Goal: Share content: Share content

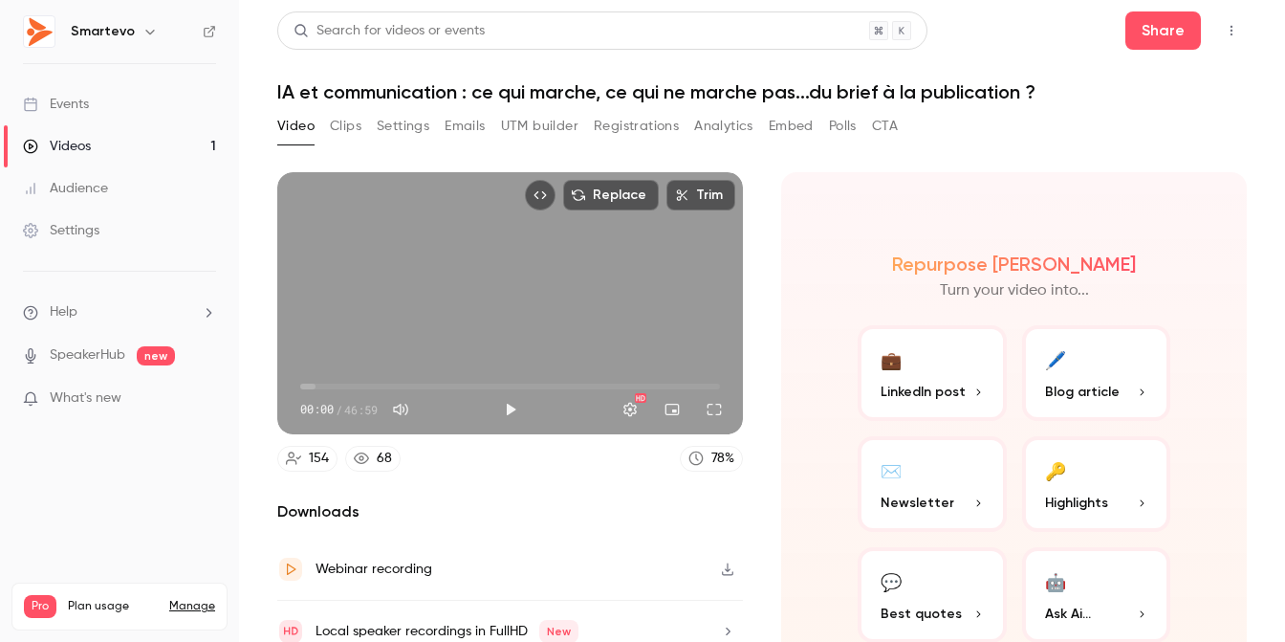
click at [100, 137] on link "Videos 1" at bounding box center [119, 146] width 239 height 42
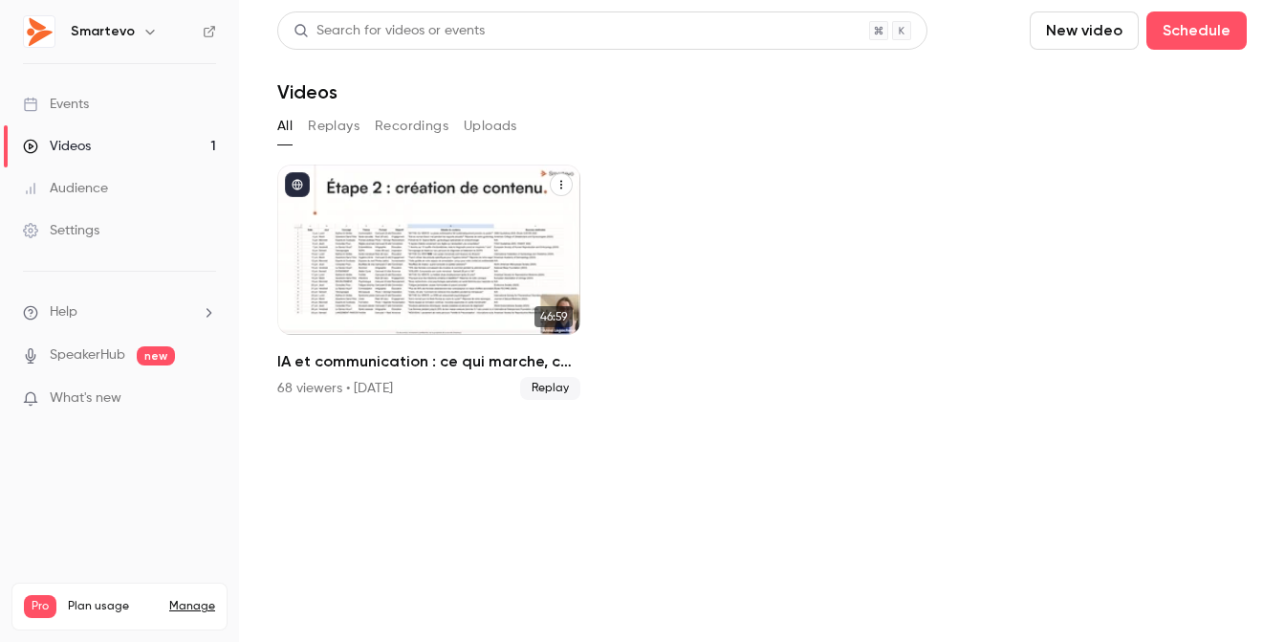
click at [431, 197] on div "IA et communication : ce qui marche, ce qui ne marche pas...du brief à la publi…" at bounding box center [428, 249] width 303 height 170
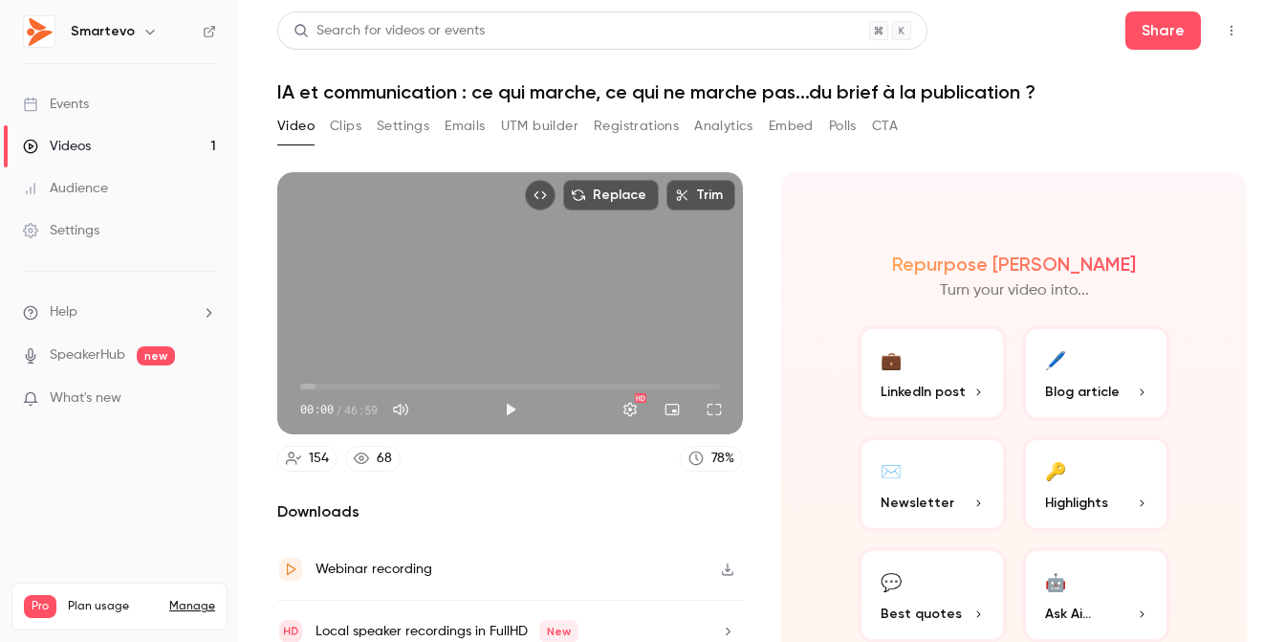
click at [633, 127] on button "Registrations" at bounding box center [636, 126] width 85 height 31
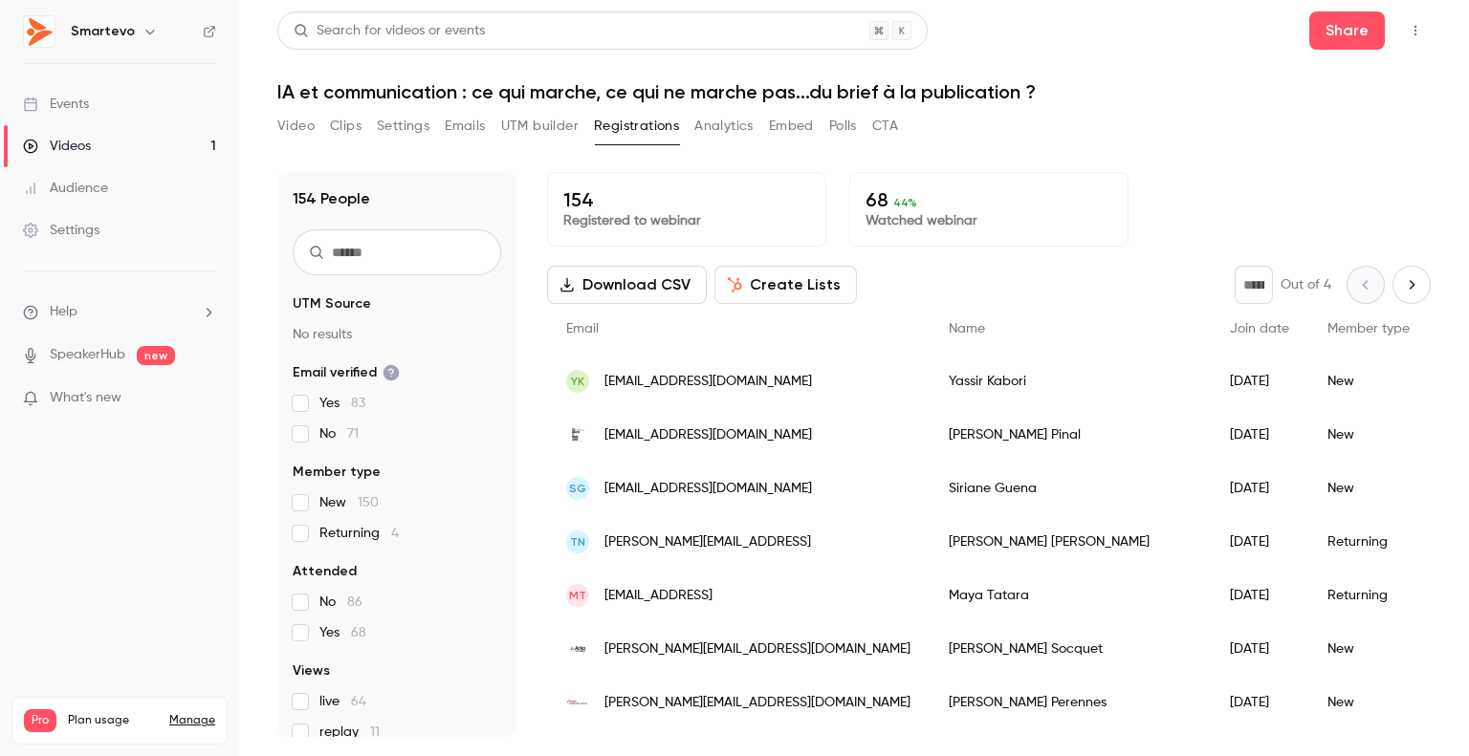
click at [108, 146] on link "Videos 1" at bounding box center [119, 146] width 239 height 42
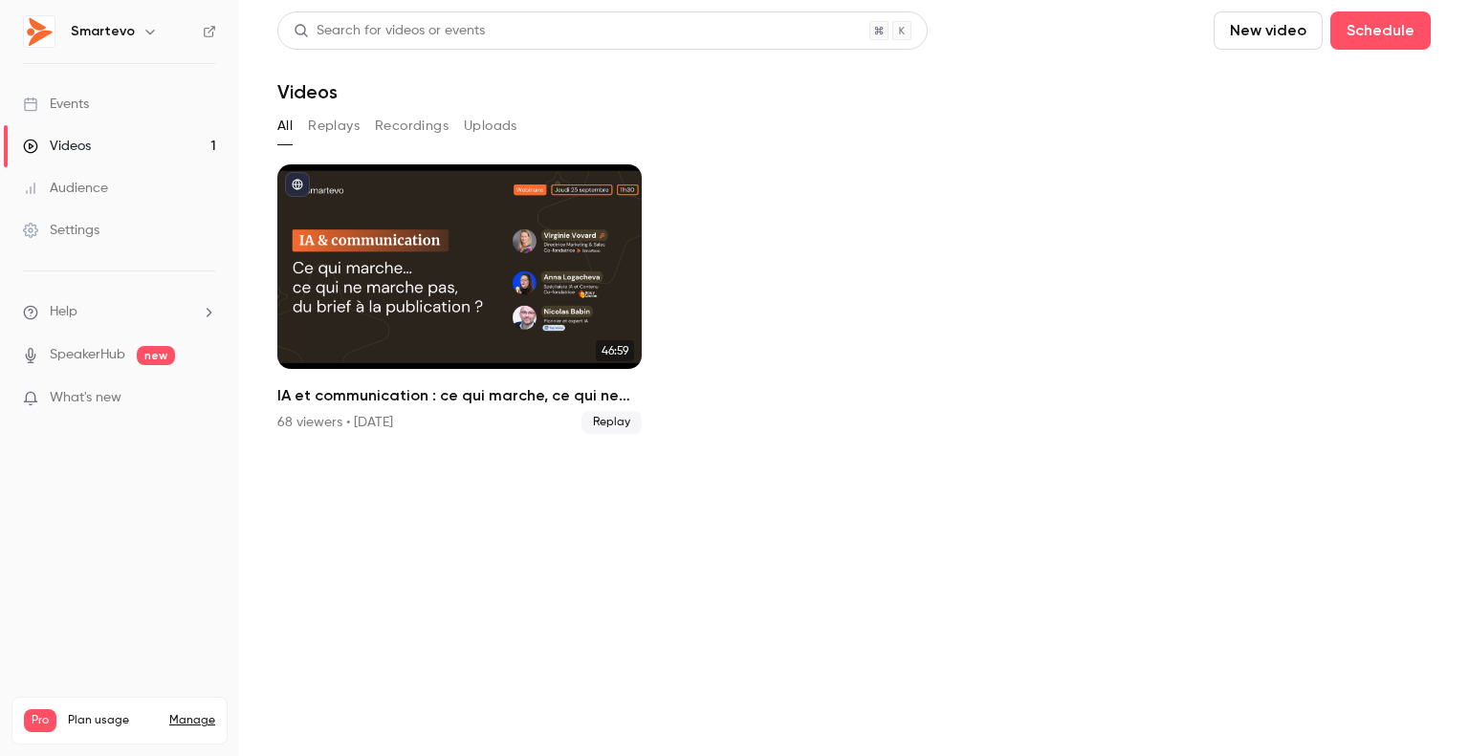
click at [335, 132] on button "Replays" at bounding box center [334, 126] width 52 height 31
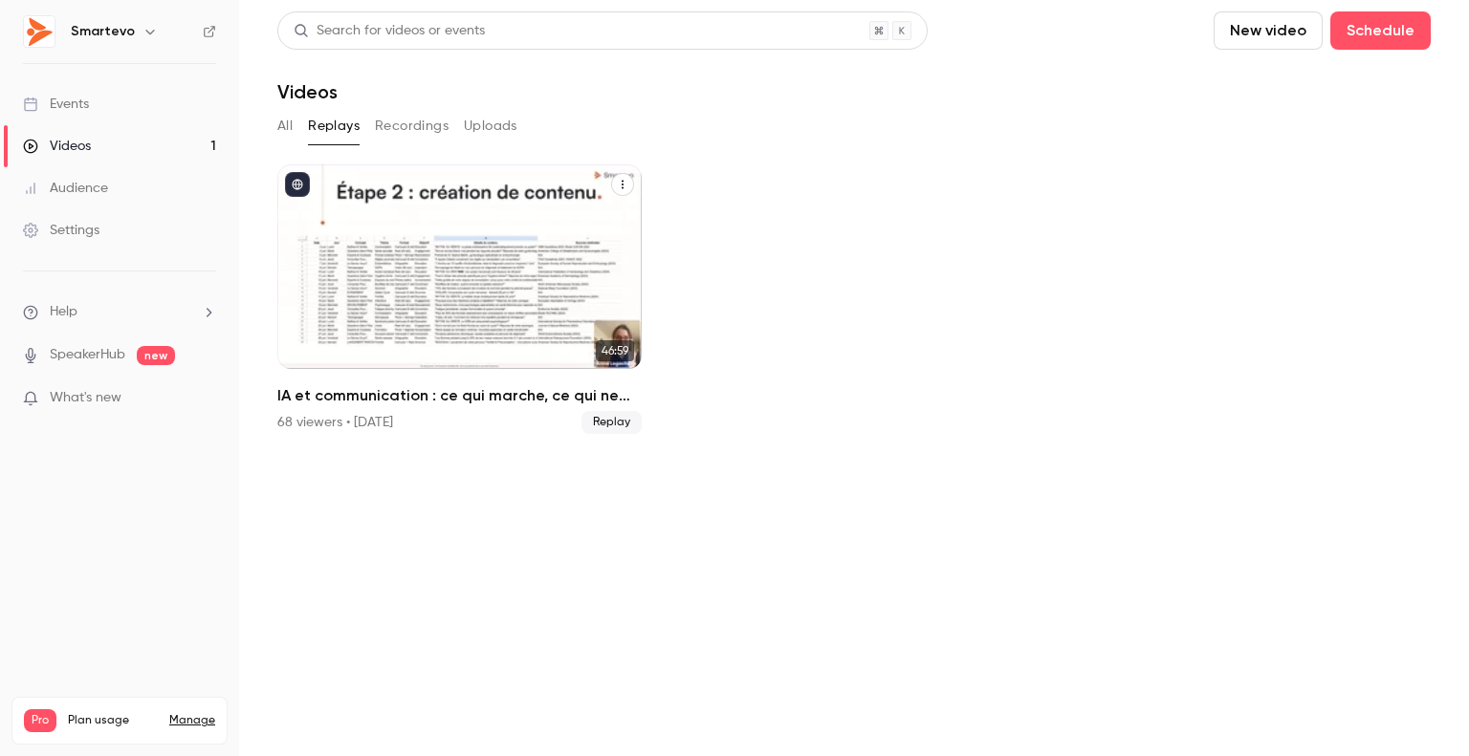
click at [413, 248] on div "IA et communication : ce qui marche, ce qui ne marche pas...du brief à la publi…" at bounding box center [459, 266] width 364 height 205
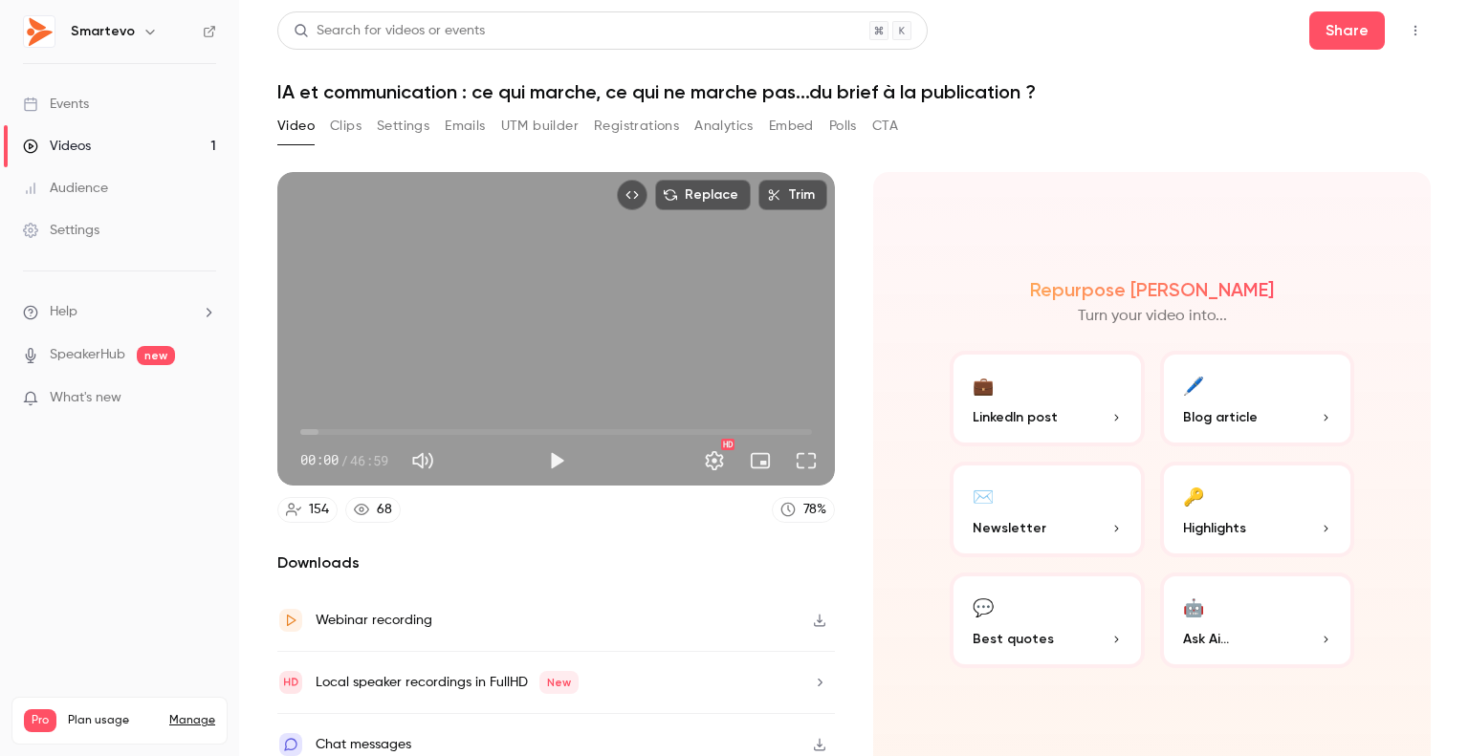
scroll to position [13, 0]
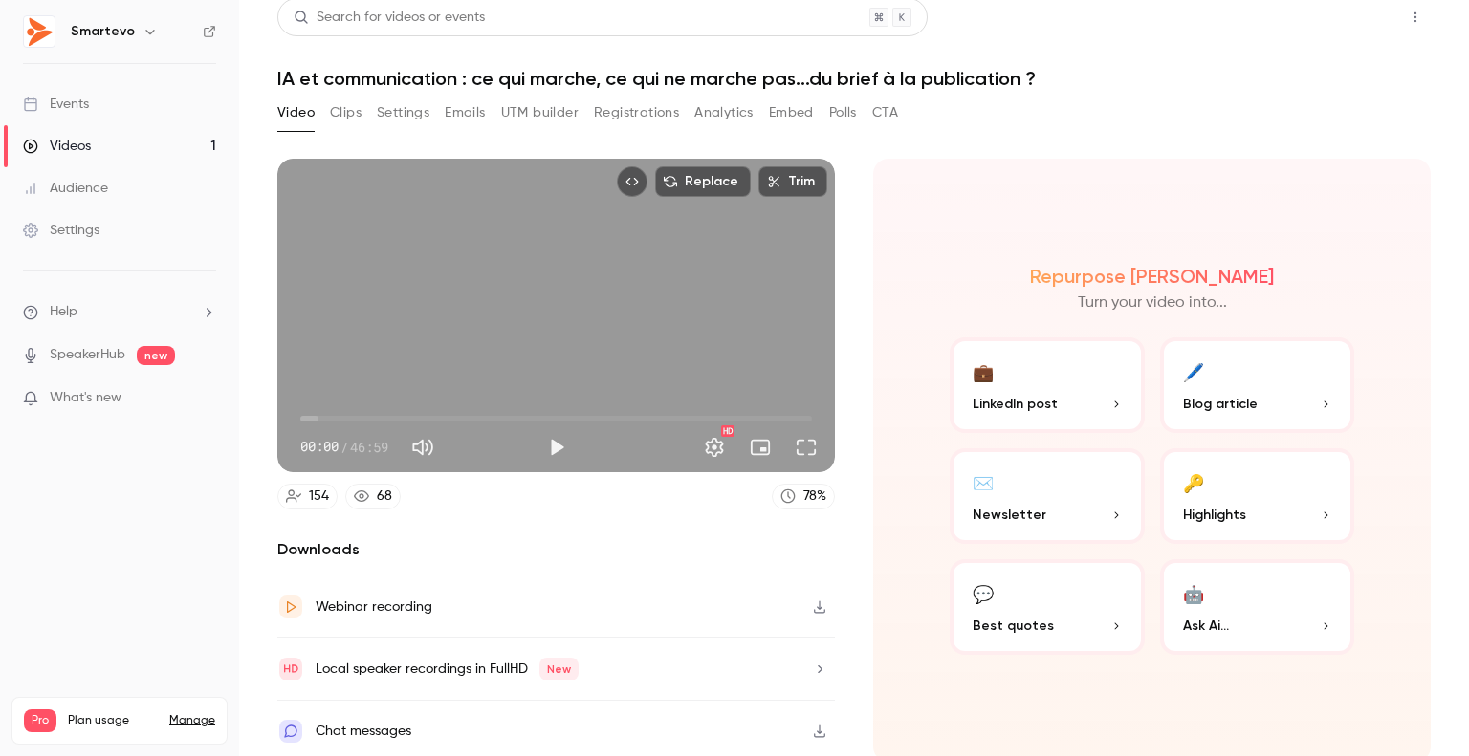
click at [1284, 18] on button "Share" at bounding box center [1347, 17] width 76 height 38
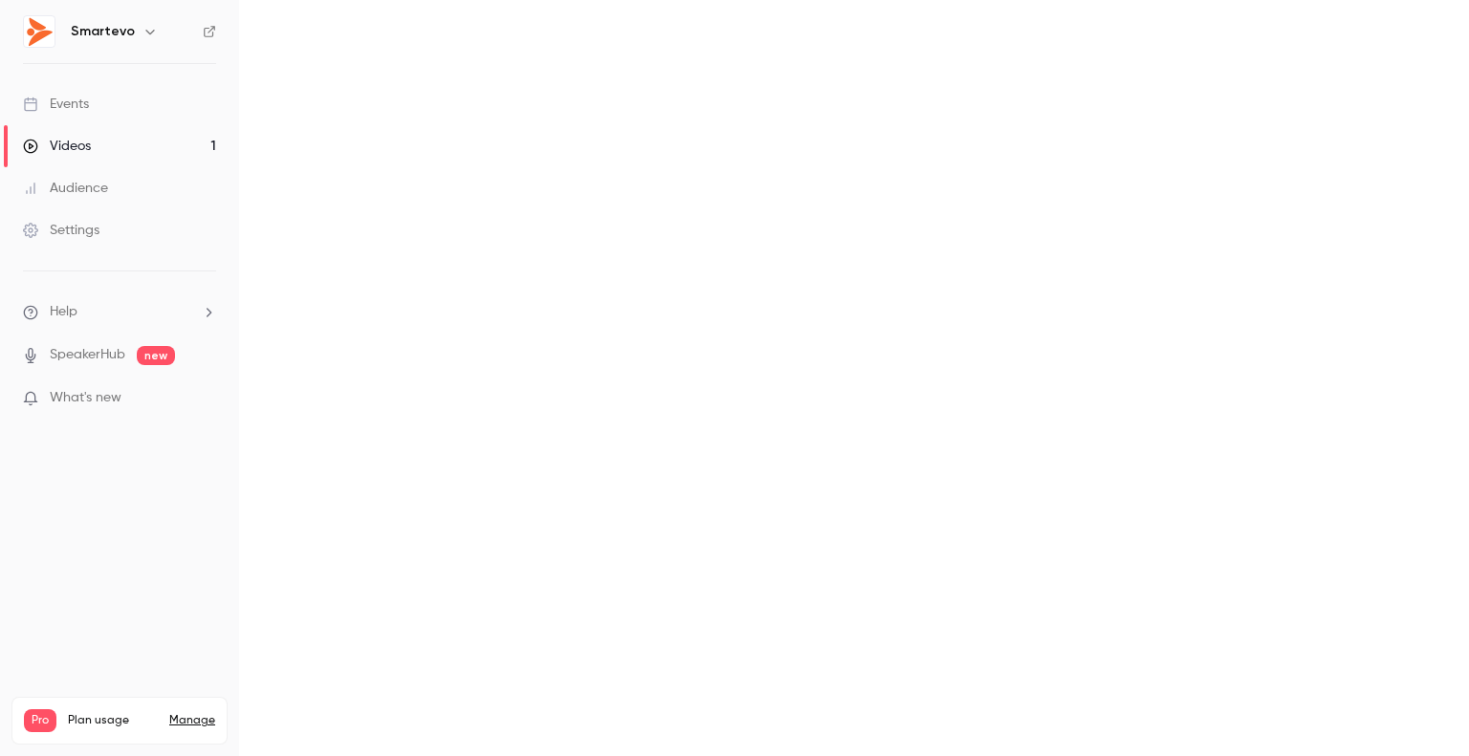
scroll to position [0, 0]
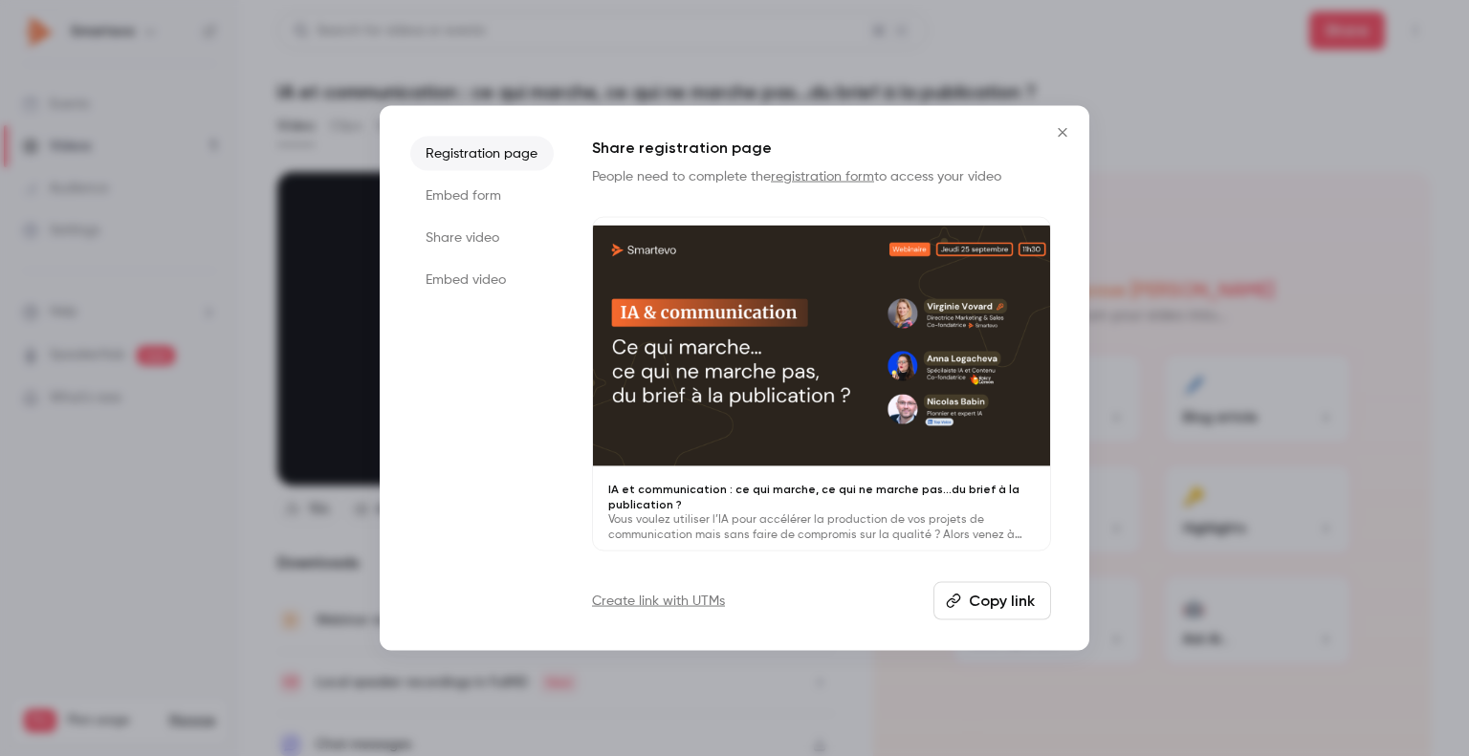
click at [498, 236] on li "Share video" at bounding box center [481, 237] width 143 height 34
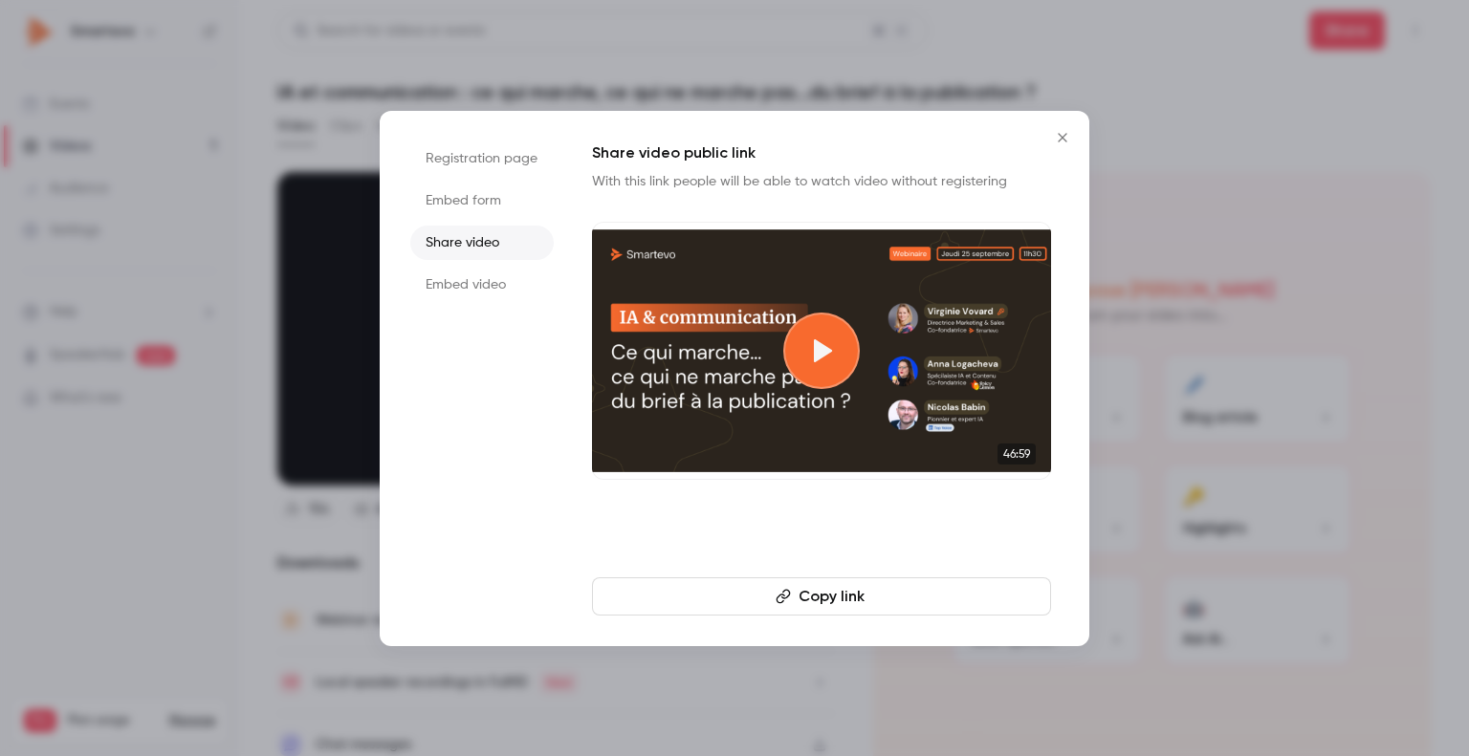
click at [812, 593] on button "Copy link" at bounding box center [821, 597] width 459 height 38
click at [1058, 133] on icon "Close" at bounding box center [1062, 137] width 9 height 9
